Goal: Obtain resource: Obtain resource

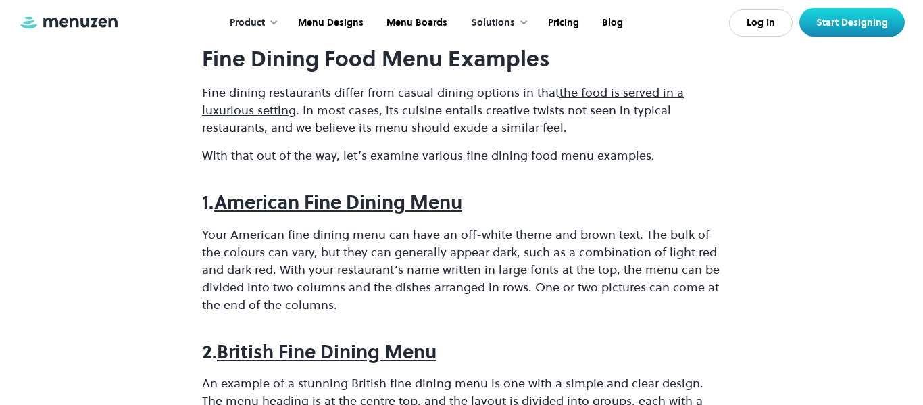
scroll to position [685, 0]
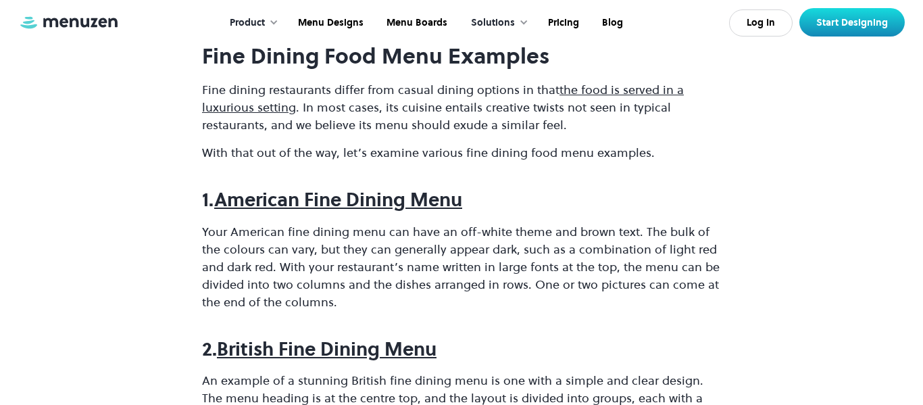
click at [366, 199] on strong "American Fine Dining Menu" at bounding box center [338, 199] width 248 height 26
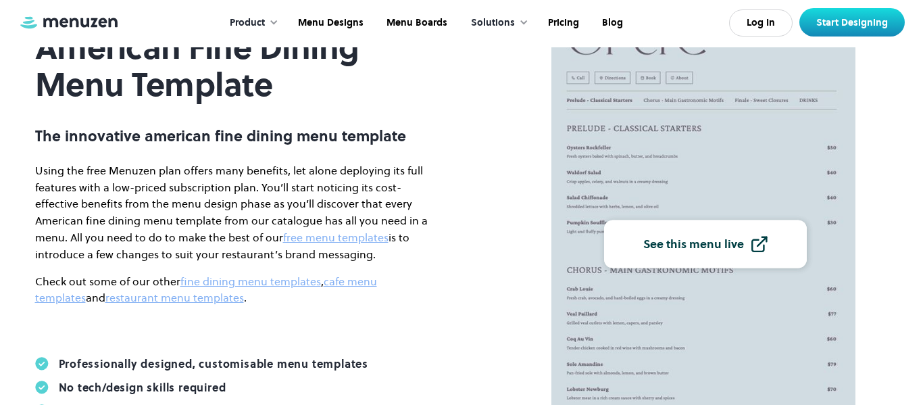
scroll to position [126, 0]
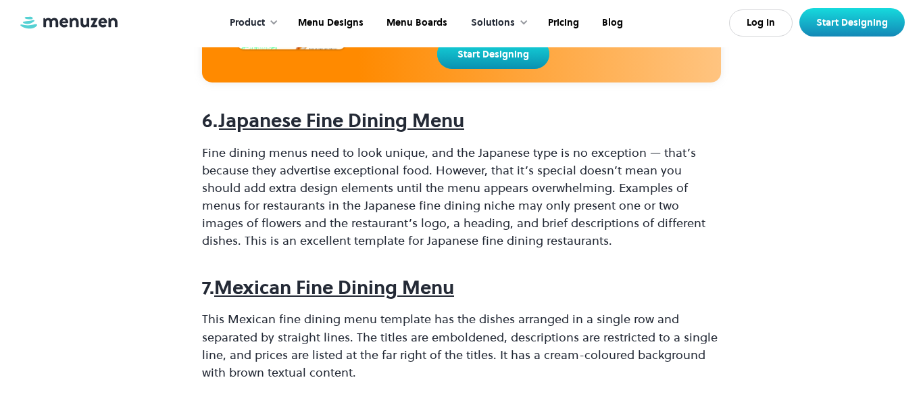
scroll to position [2069, 0]
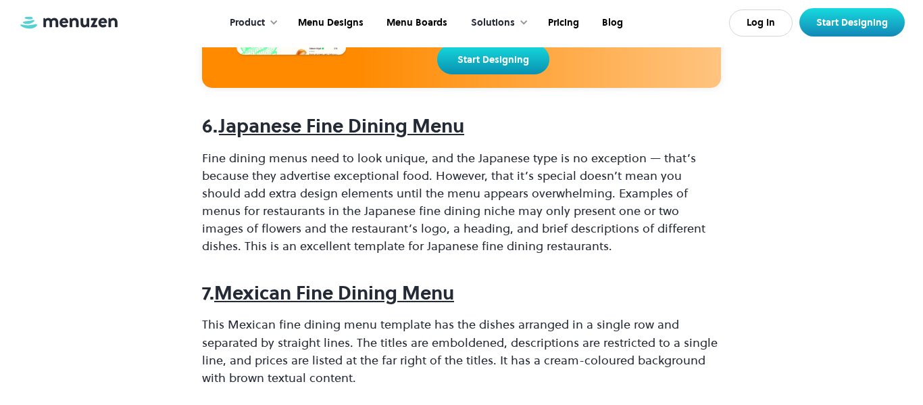
click at [288, 120] on strong "Japanese Fine Dining Menu" at bounding box center [341, 126] width 245 height 26
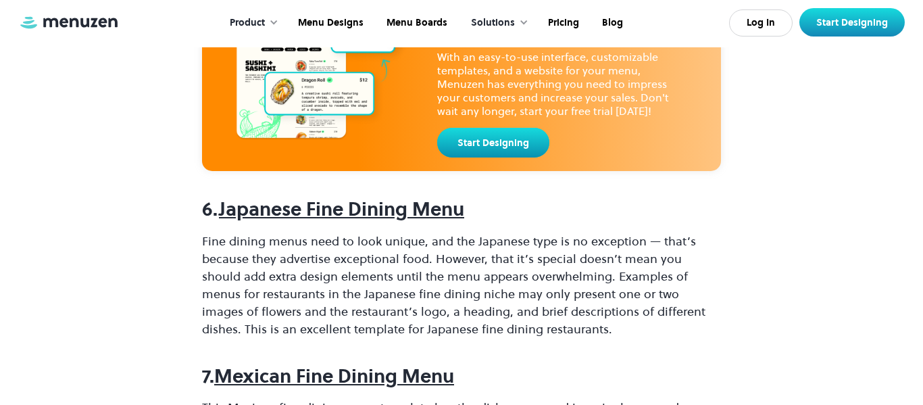
scroll to position [1983, 0]
